Goal: Information Seeking & Learning: Learn about a topic

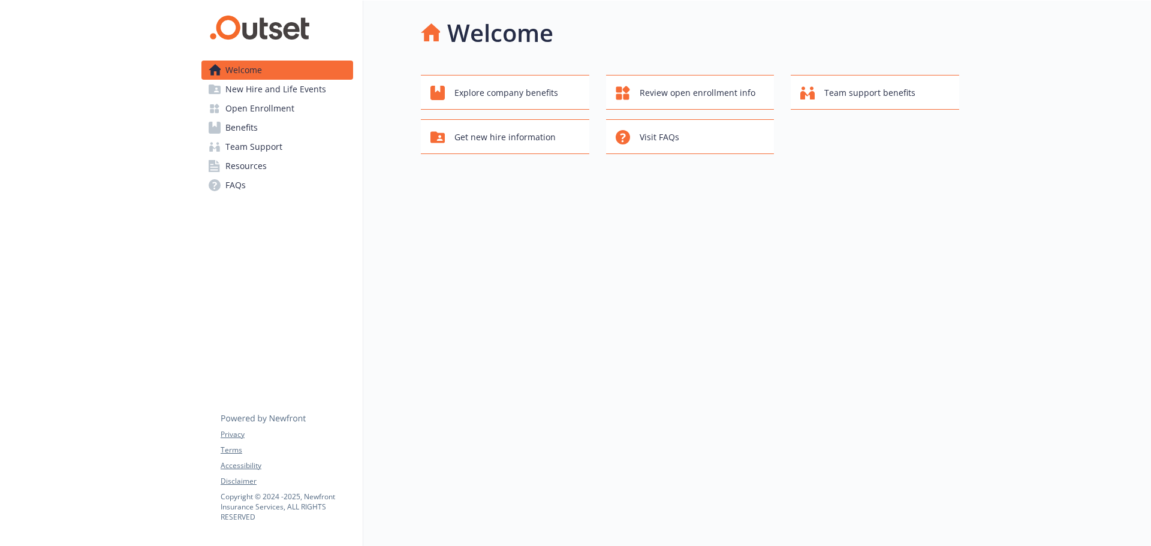
click at [276, 109] on span "Open Enrollment" at bounding box center [259, 108] width 69 height 19
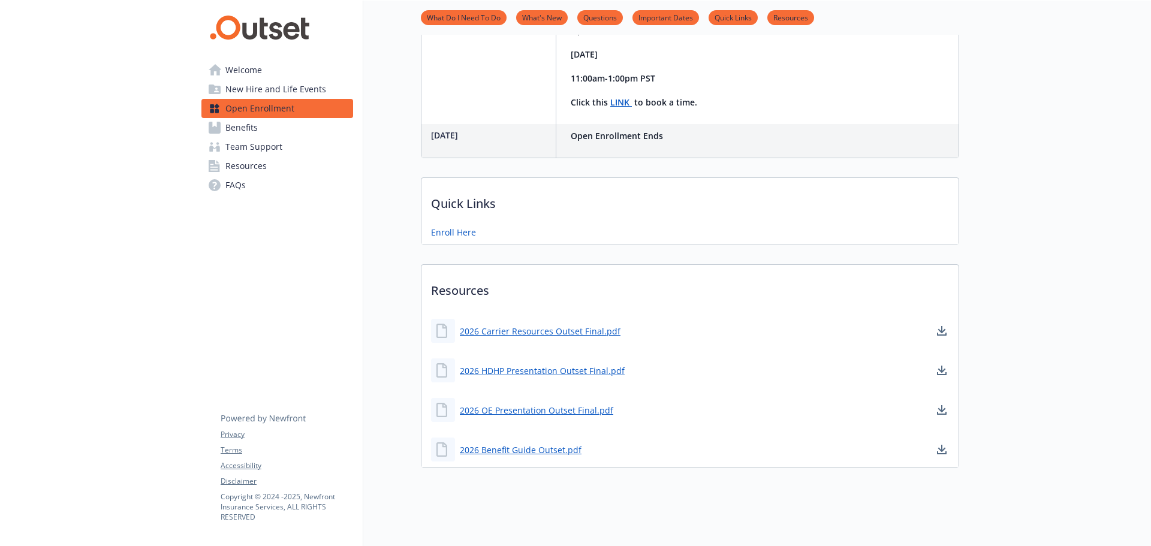
scroll to position [443, 0]
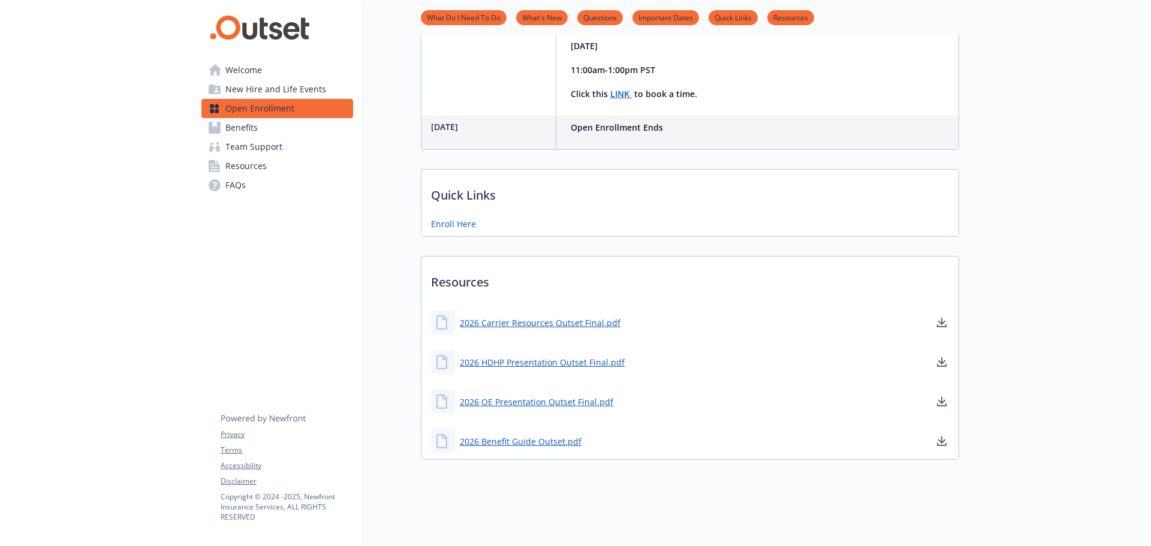
click at [233, 123] on span "Benefits" at bounding box center [241, 127] width 32 height 19
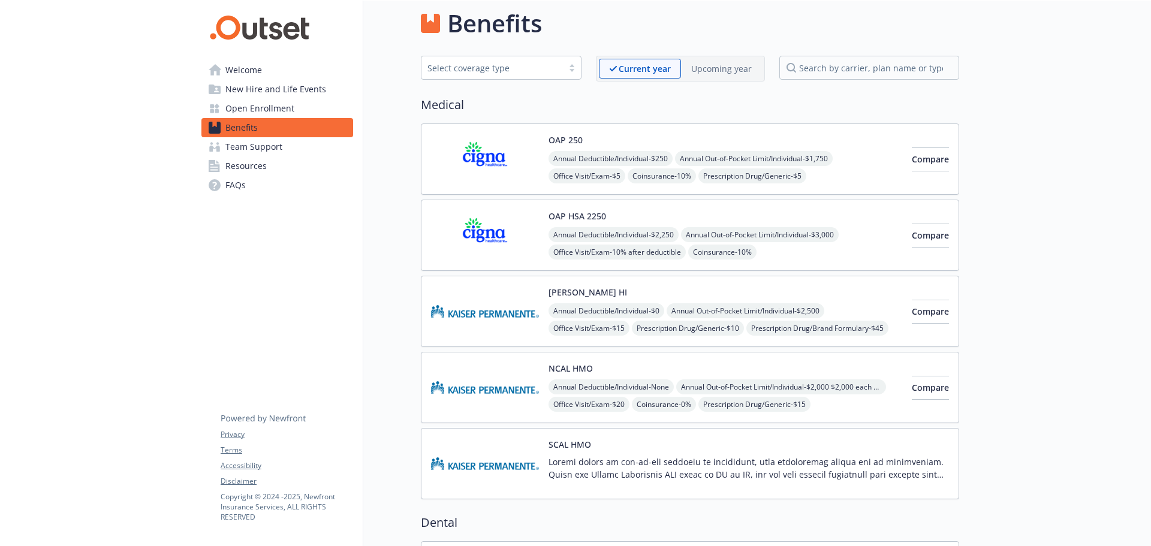
scroll to position [443, 0]
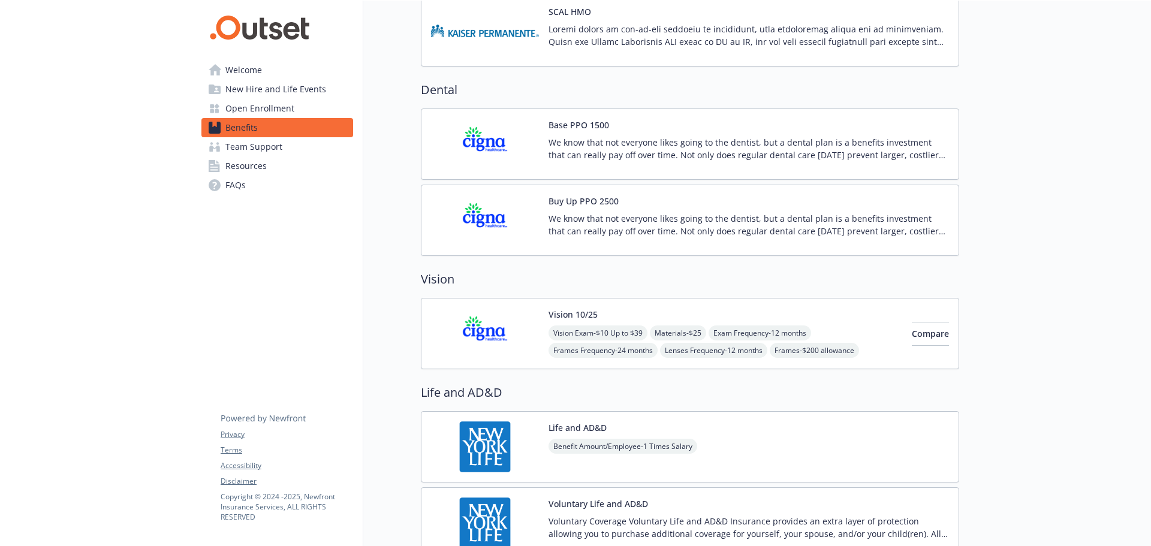
click at [256, 106] on span "Open Enrollment" at bounding box center [259, 108] width 69 height 19
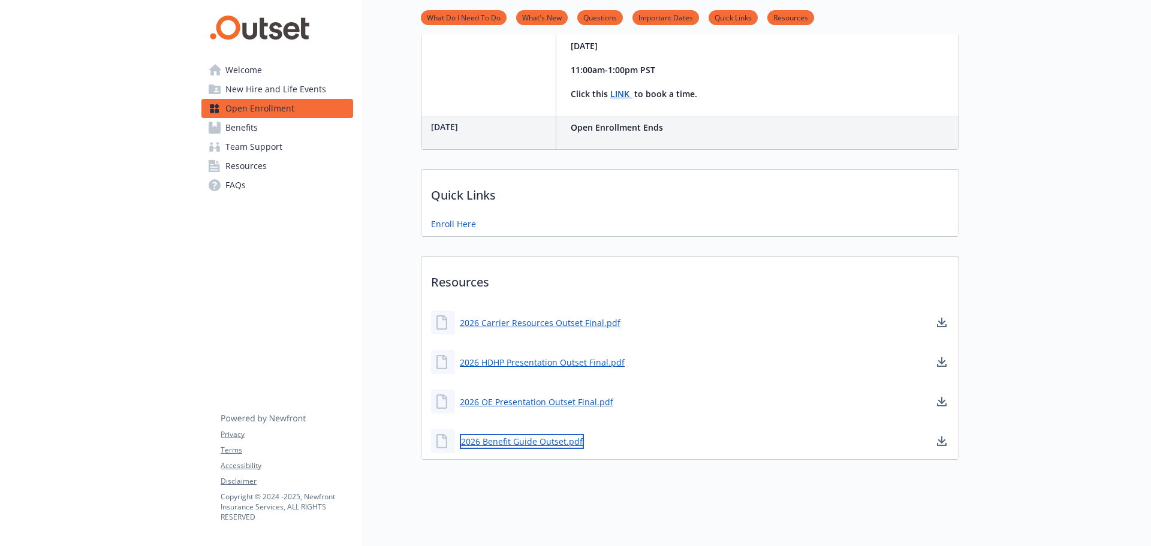
click at [531, 434] on link "2026 Benefit Guide Outset.pdf" at bounding box center [522, 441] width 124 height 15
click at [526, 434] on link "2026 Benefit Guide Outset.pdf" at bounding box center [522, 441] width 124 height 15
